Goal: Navigation & Orientation: Find specific page/section

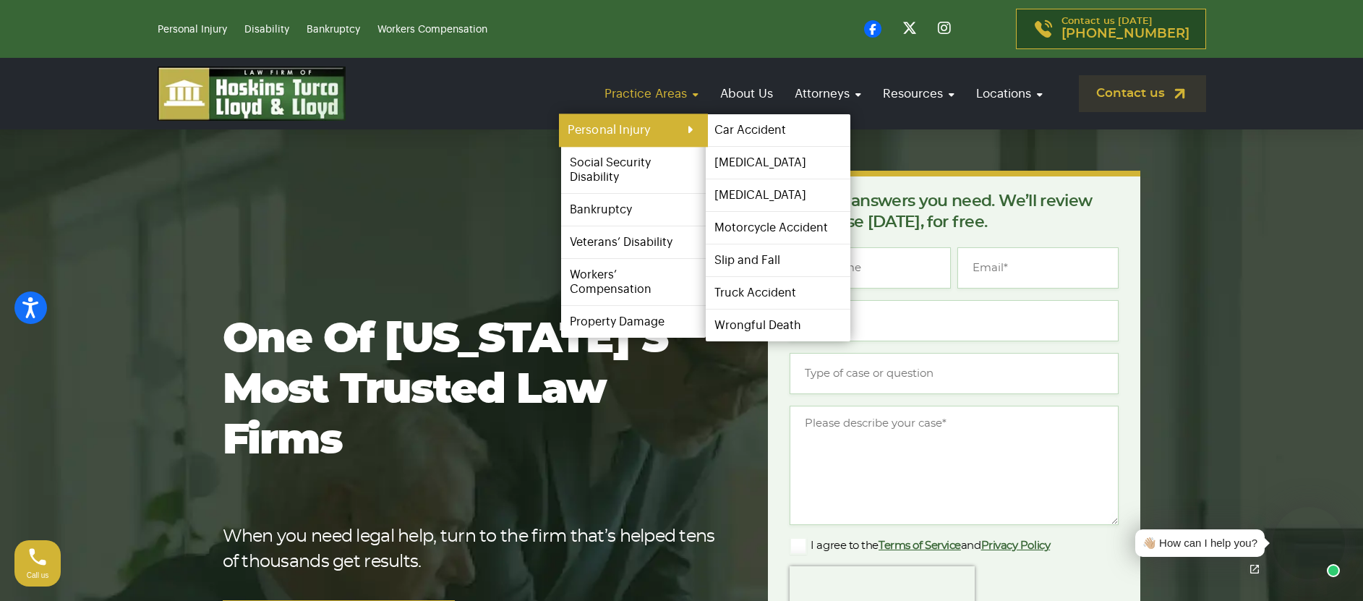
click at [672, 124] on link "Personal Injury" at bounding box center [633, 130] width 149 height 33
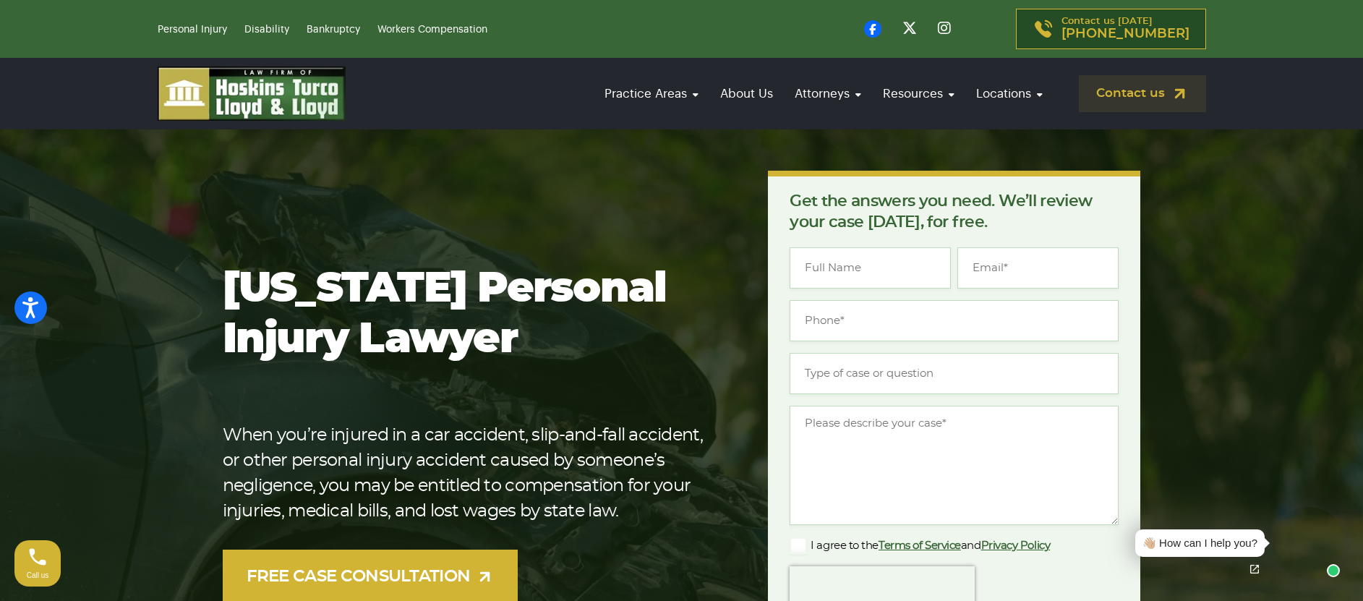
click at [296, 101] on img at bounding box center [252, 94] width 188 height 54
